Goal: Communication & Community: Answer question/provide support

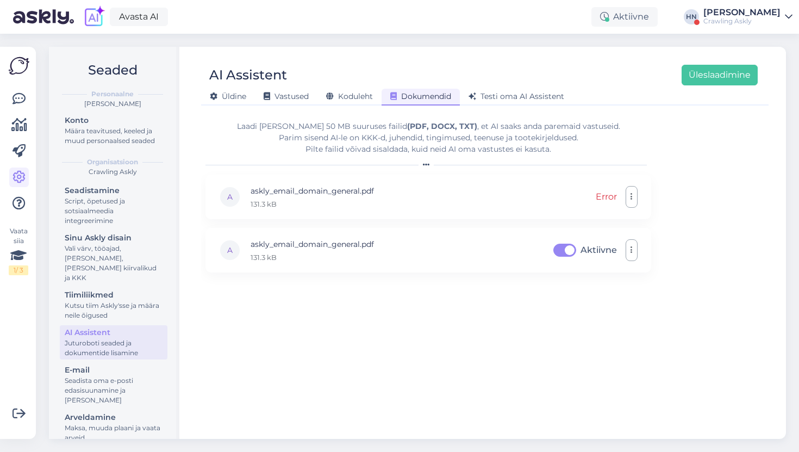
click at [521, 86] on div "[PERSON_NAME] Vastused Koduleht Dokumendid [PERSON_NAME] oma AI Assistent" at bounding box center [479, 94] width 557 height 19
click at [516, 96] on span "Testi oma AI Assistent" at bounding box center [517, 96] width 96 height 10
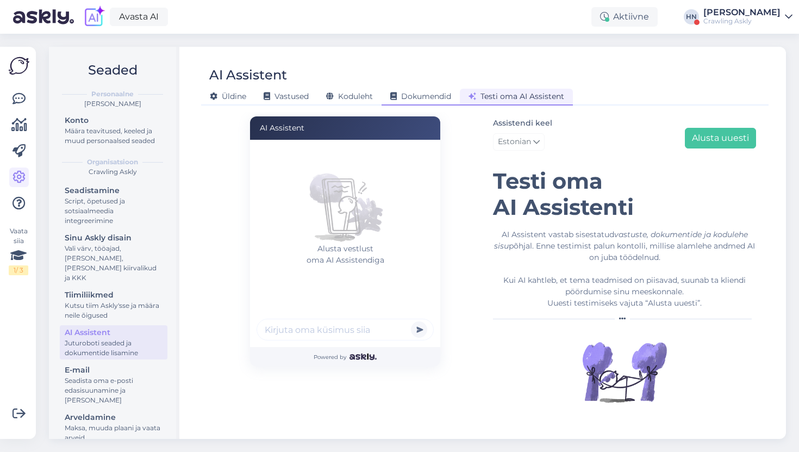
click at [427, 95] on span "Dokumendid" at bounding box center [421, 96] width 61 height 10
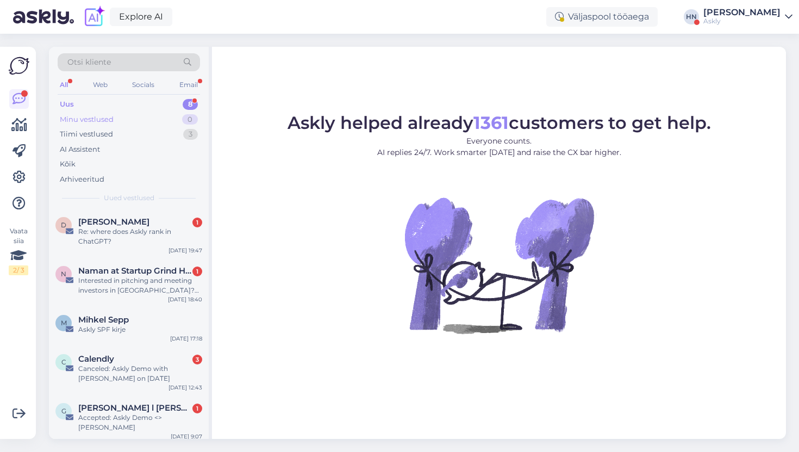
click at [158, 121] on div "Minu vestlused 0" at bounding box center [129, 119] width 142 height 15
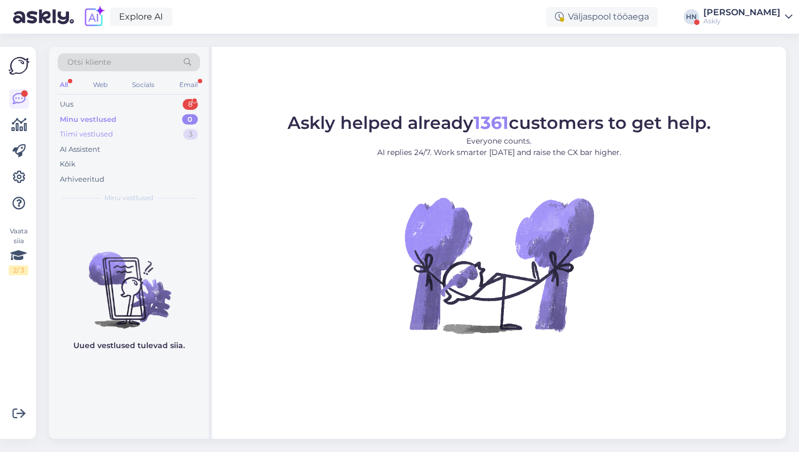
click at [153, 138] on div "Tiimi vestlused 3" at bounding box center [129, 134] width 142 height 15
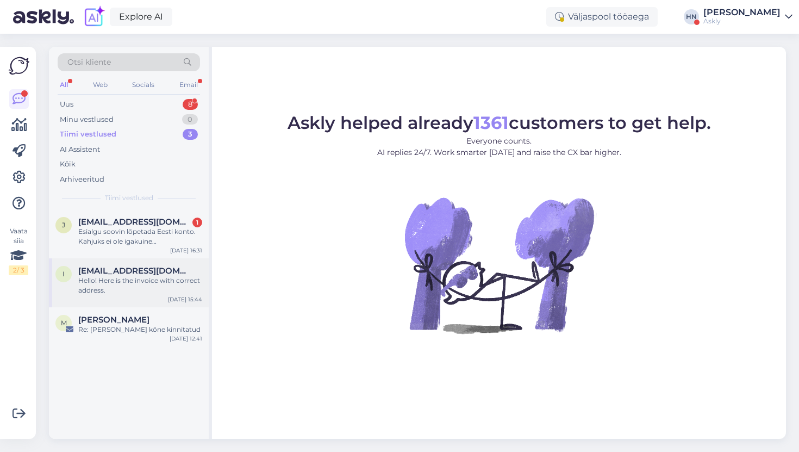
click at [128, 269] on span "iveikals@gmail.com" at bounding box center [134, 271] width 113 height 10
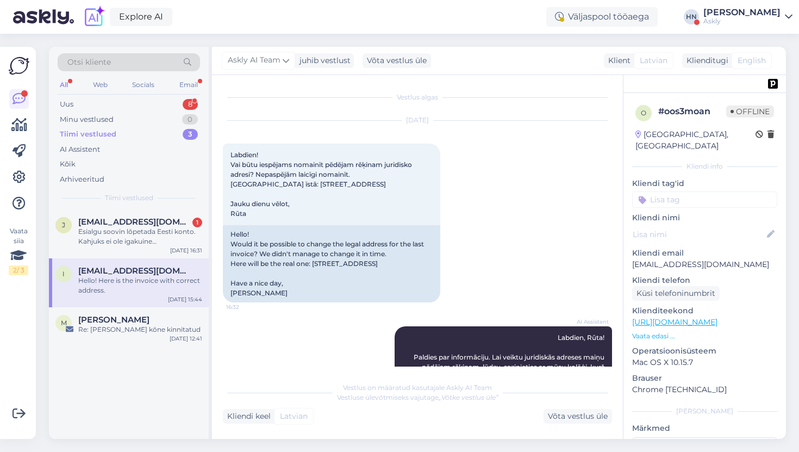
scroll to position [624, 0]
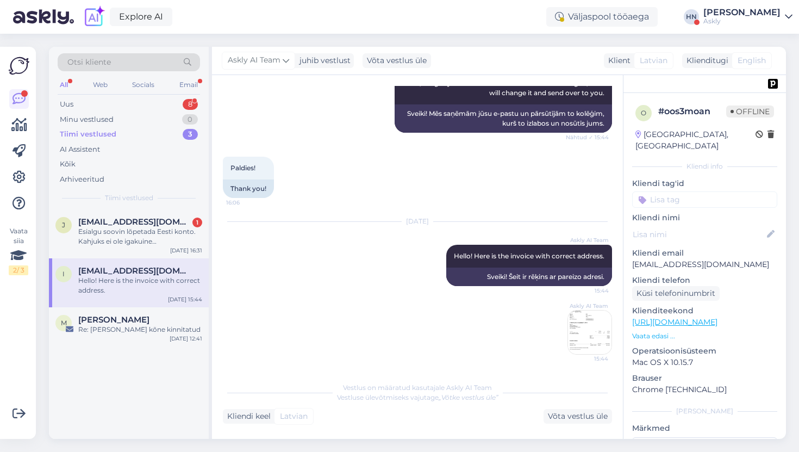
click at [131, 305] on div "i iveikals@gmail.com Hello! Here is the invoice with correct address. Oct 6 15:…" at bounding box center [129, 282] width 160 height 49
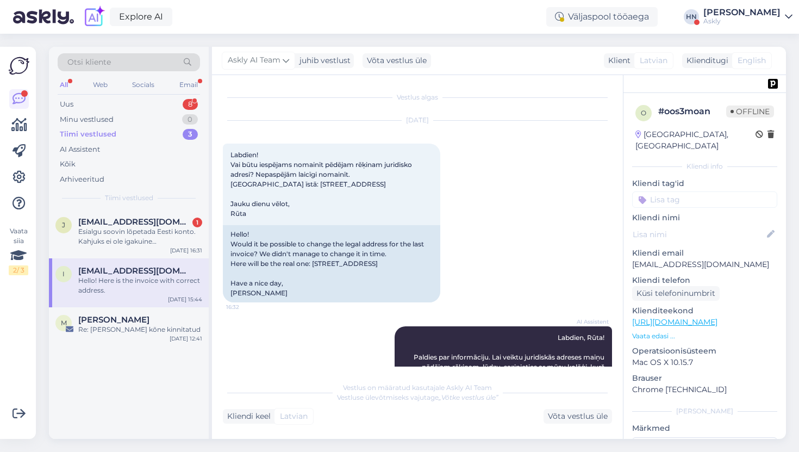
click at [139, 282] on div "Hello! Here is the invoice with correct address." at bounding box center [140, 286] width 124 height 20
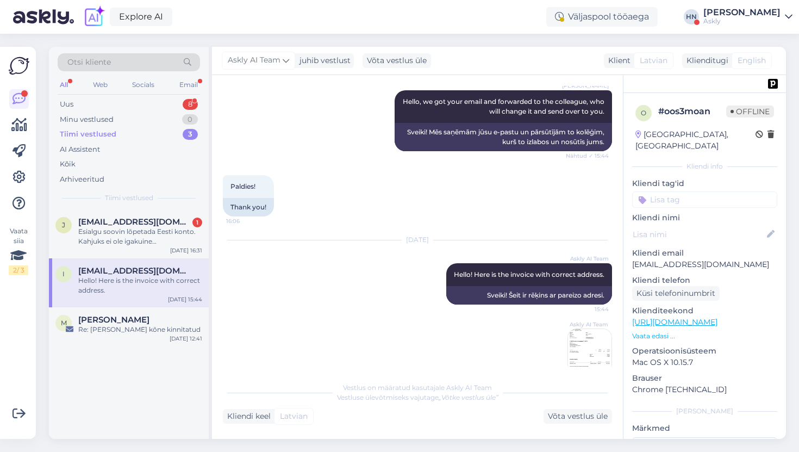
scroll to position [624, 0]
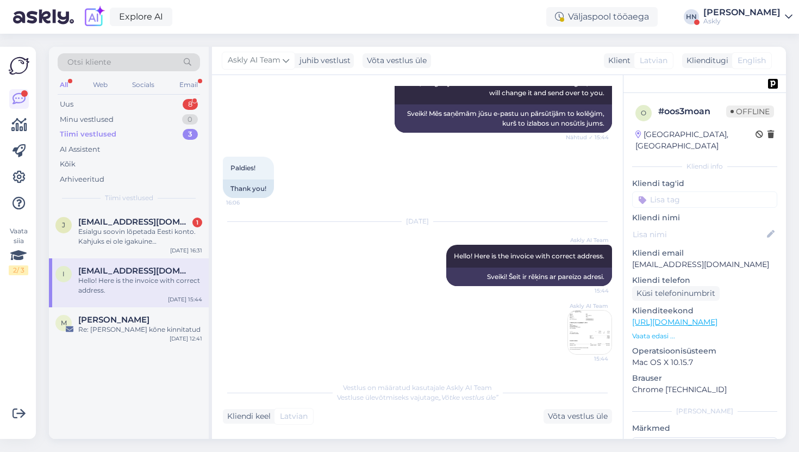
click at [572, 330] on img at bounding box center [590, 333] width 44 height 44
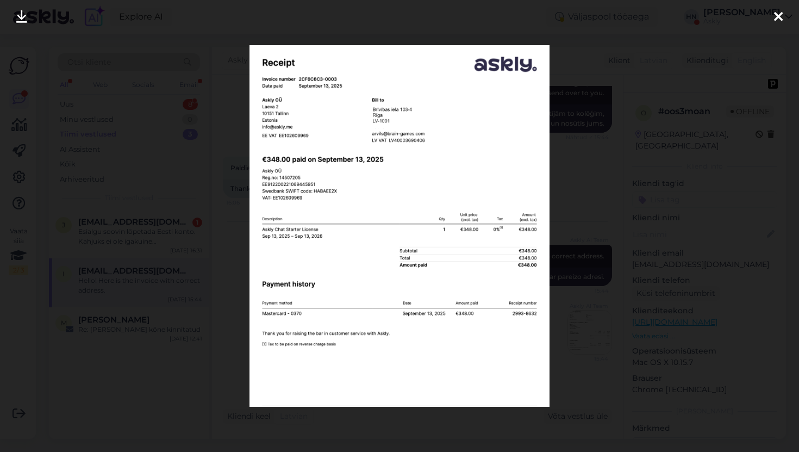
click at [578, 301] on div at bounding box center [399, 226] width 799 height 452
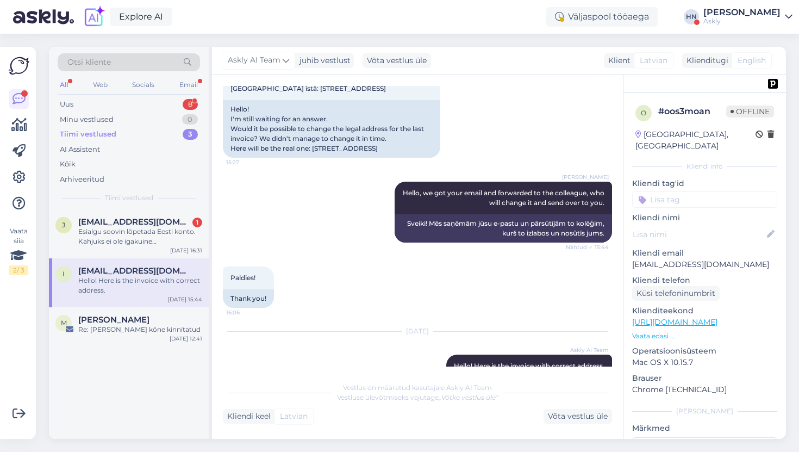
scroll to position [478, 0]
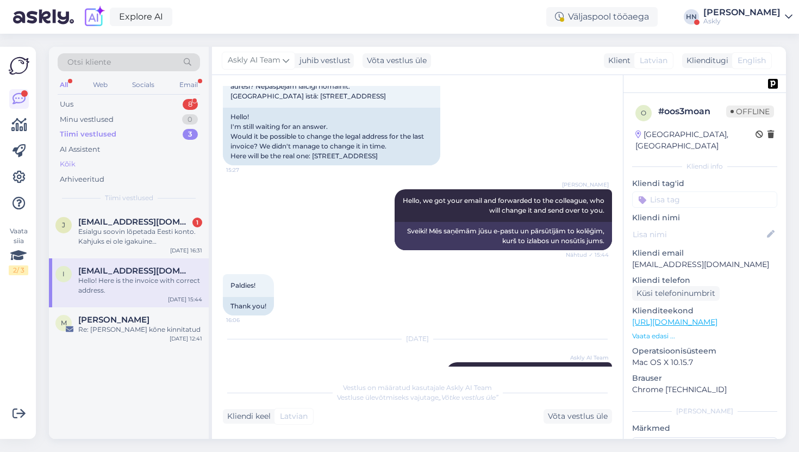
click at [148, 157] on div "Kõik" at bounding box center [129, 164] width 142 height 15
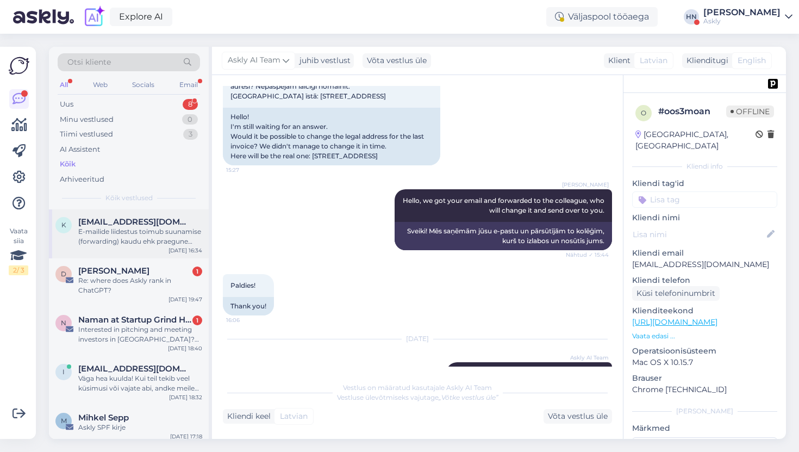
click at [166, 225] on div "Kristiina@laur.ee" at bounding box center [140, 222] width 124 height 10
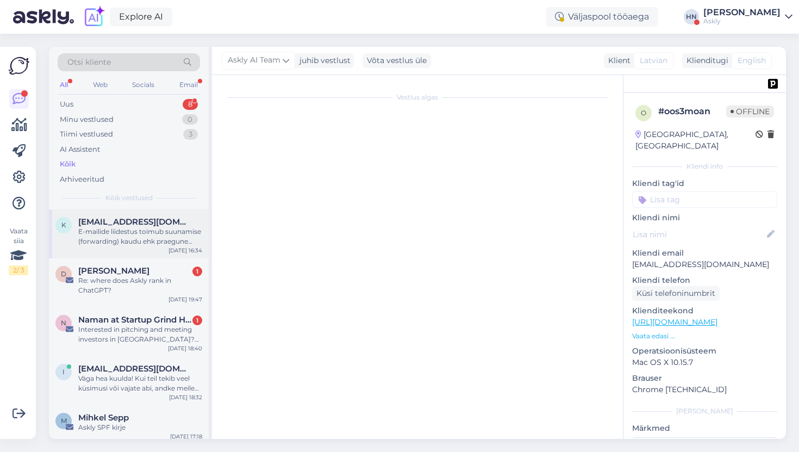
scroll to position [51, 0]
